Goal: Information Seeking & Learning: Learn about a topic

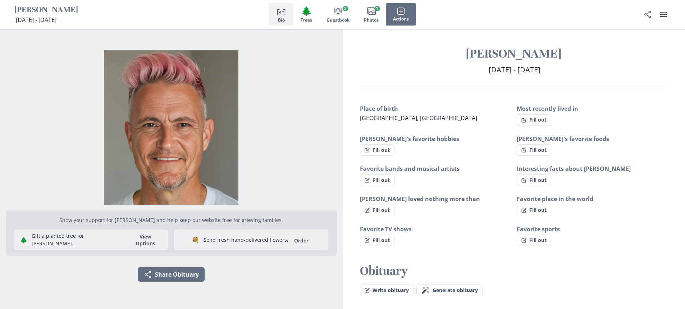
drag, startPoint x: 16, startPoint y: 11, endPoint x: 111, endPoint y: 8, distance: 95.0
click at [78, 8] on h1 "[PERSON_NAME]" at bounding box center [46, 10] width 64 height 11
copy h1 "[PERSON_NAME]"
click at [9, 6] on div "Person profile Bio 🌲 Trees Book Guestbook 2 Images Photos 1 Actions" at bounding box center [342, 14] width 685 height 29
drag, startPoint x: 11, startPoint y: 8, endPoint x: 103, endPoint y: 8, distance: 92.1
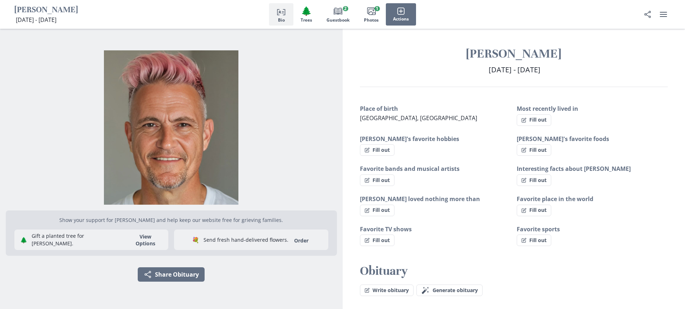
click at [103, 8] on div "[PERSON_NAME] [DATE] - [DATE] [DATE] - [DATE] Person profile Bio 🌲 Trees Book G…" at bounding box center [342, 14] width 685 height 29
drag, startPoint x: 15, startPoint y: 8, endPoint x: 110, endPoint y: 7, distance: 95.0
click at [78, 7] on h1 "[PERSON_NAME]" at bounding box center [46, 10] width 64 height 11
copy h1 "[PERSON_NAME]"
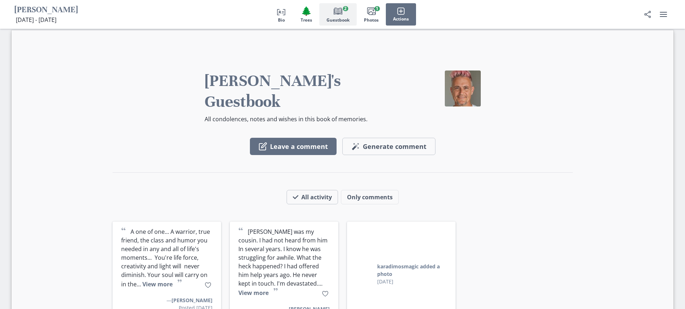
scroll to position [612, 0]
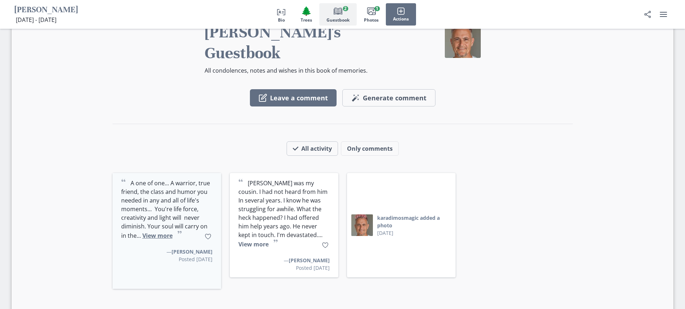
click at [166, 232] on button "View more" at bounding box center [157, 236] width 30 height 8
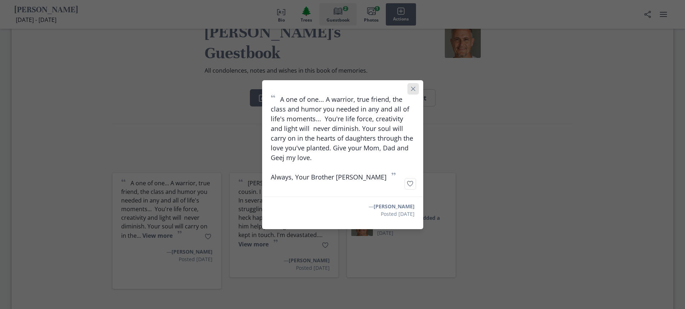
click at [414, 89] on icon "Close" at bounding box center [413, 89] width 4 height 4
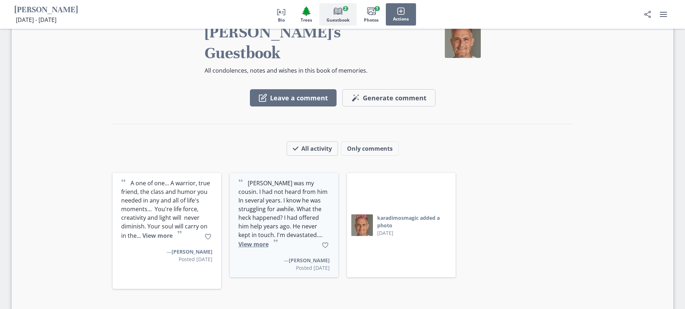
click at [269, 240] on button "View more" at bounding box center [254, 244] width 30 height 8
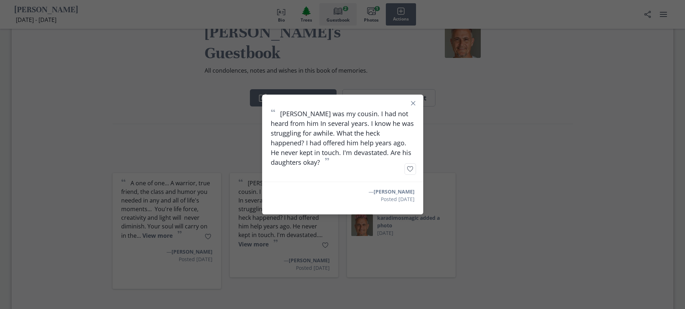
click at [117, 187] on div "“ [PERSON_NAME] was my cousin. I had not heard from him In several years. I kno…" at bounding box center [342, 154] width 685 height 309
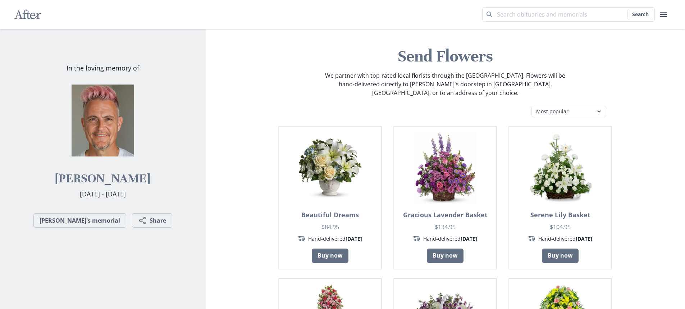
click at [104, 140] on img at bounding box center [103, 121] width 72 height 72
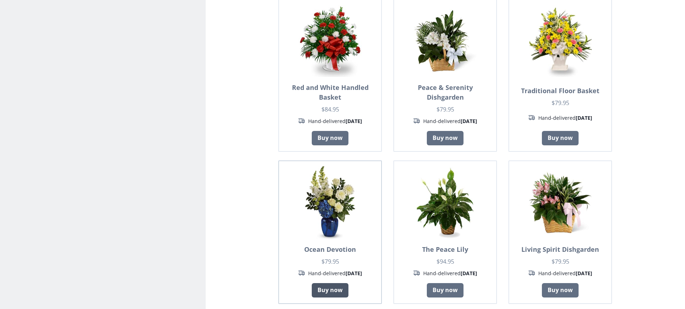
scroll to position [648, 0]
